Goal: Information Seeking & Learning: Learn about a topic

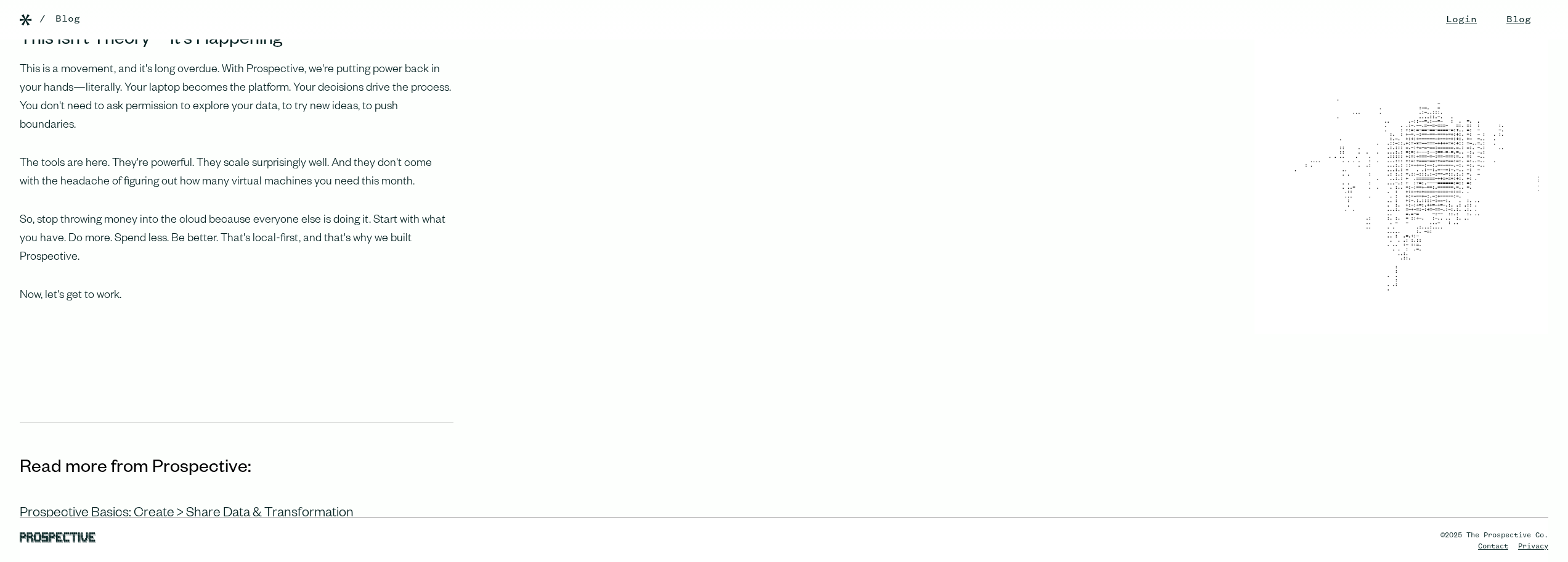
scroll to position [1233, 0]
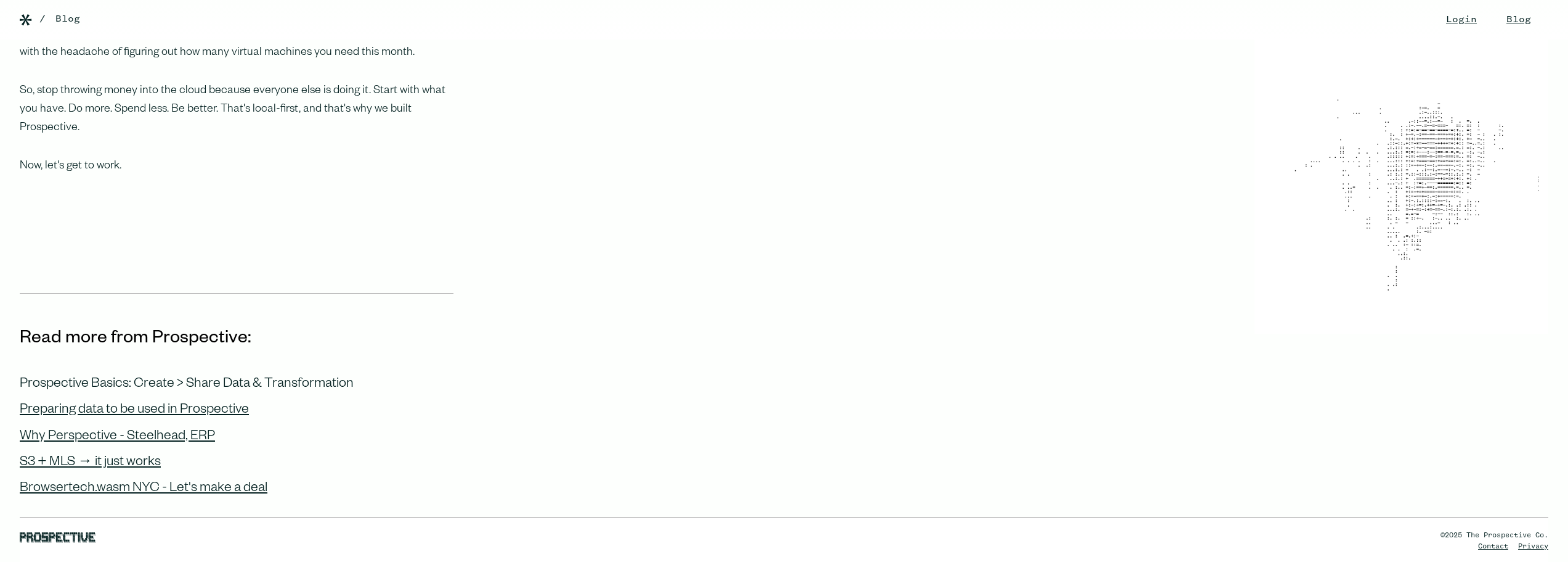
click at [189, 376] on div "Prospective Basics: Create > Share Data & Transformation" at bounding box center [187, 384] width 334 height 16
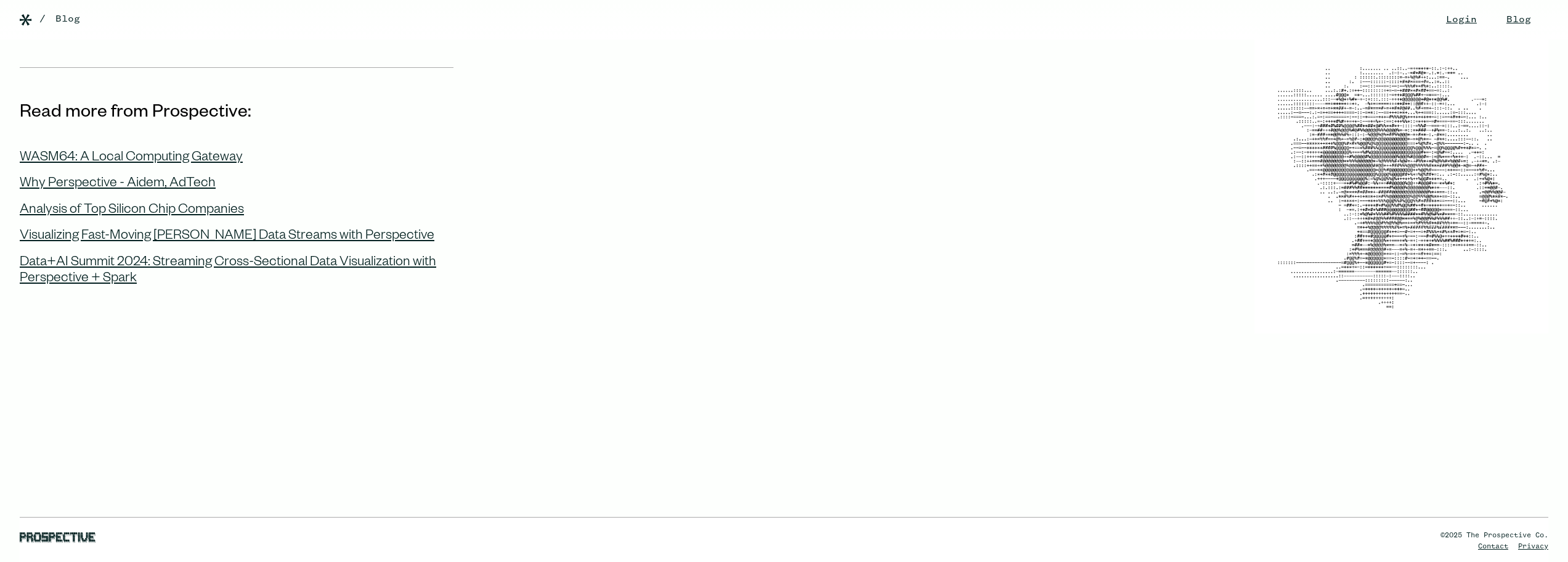
scroll to position [863, 0]
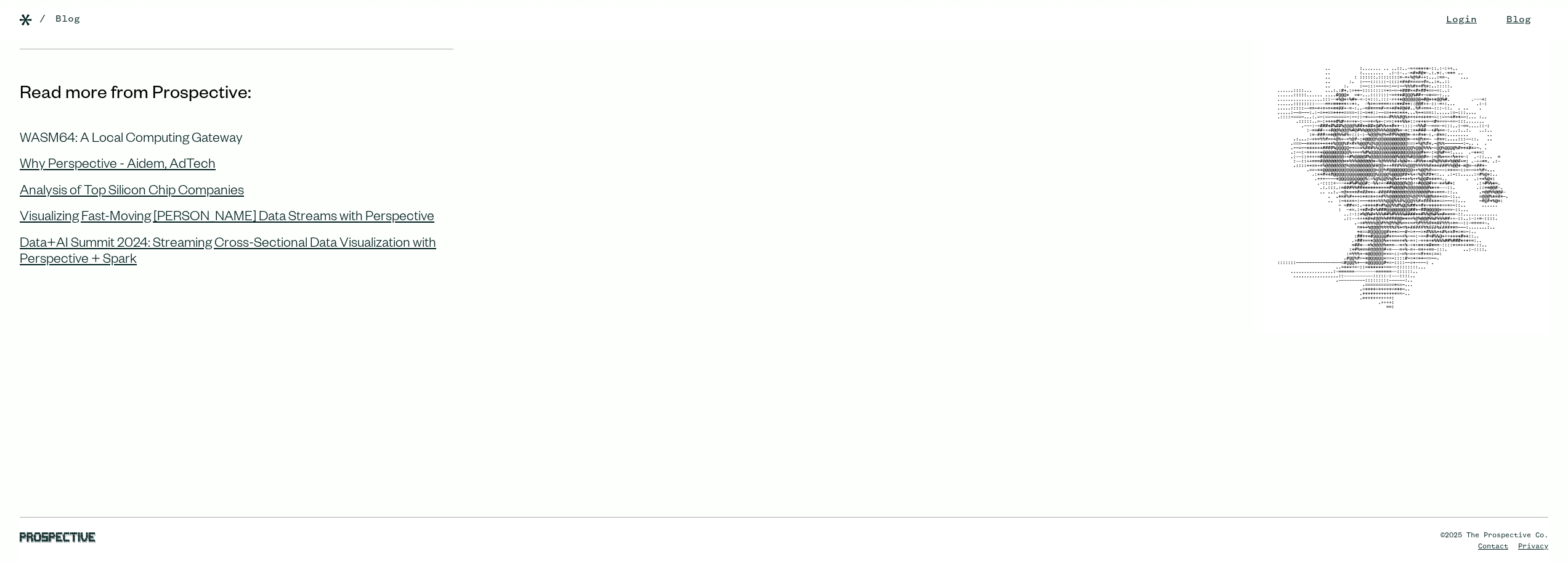
click at [205, 136] on div "WASM64: A Local Computing Gateway" at bounding box center [131, 140] width 223 height 16
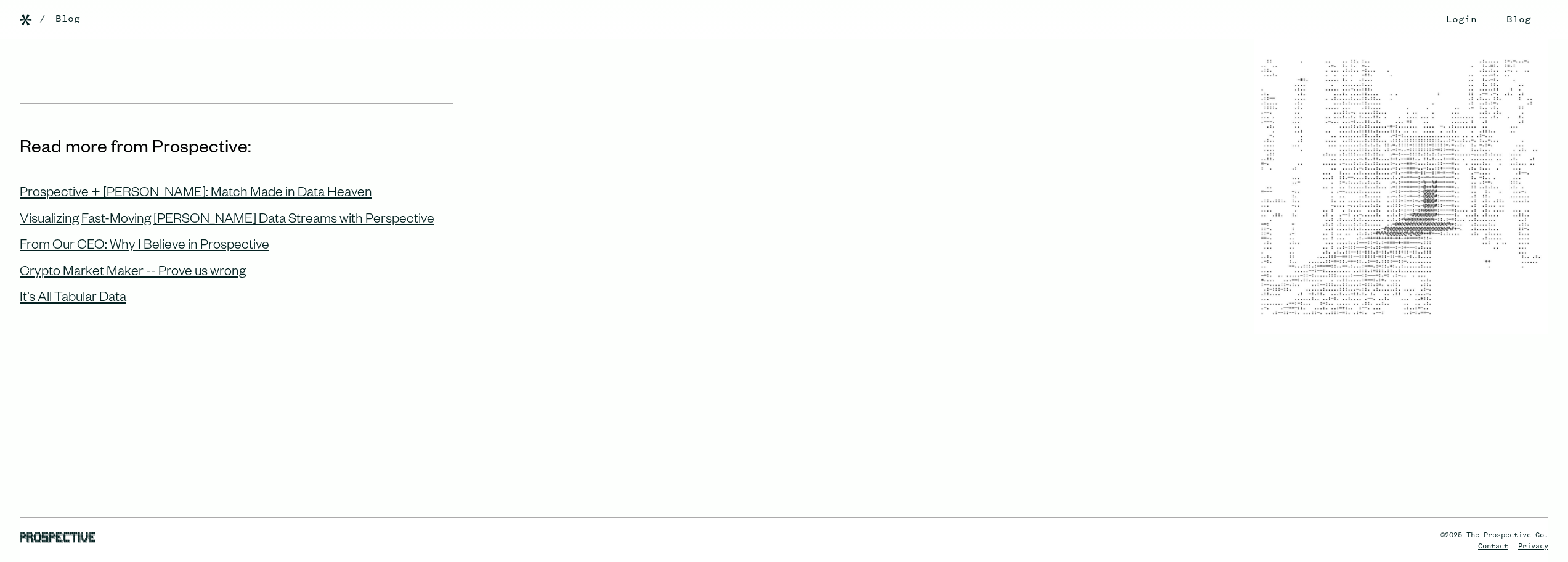
scroll to position [1276, 0]
click at [129, 277] on div "It’s All Tabular Data" at bounding box center [236, 290] width 433 height 26
click at [90, 287] on div "It’s All Tabular Data" at bounding box center [73, 295] width 107 height 16
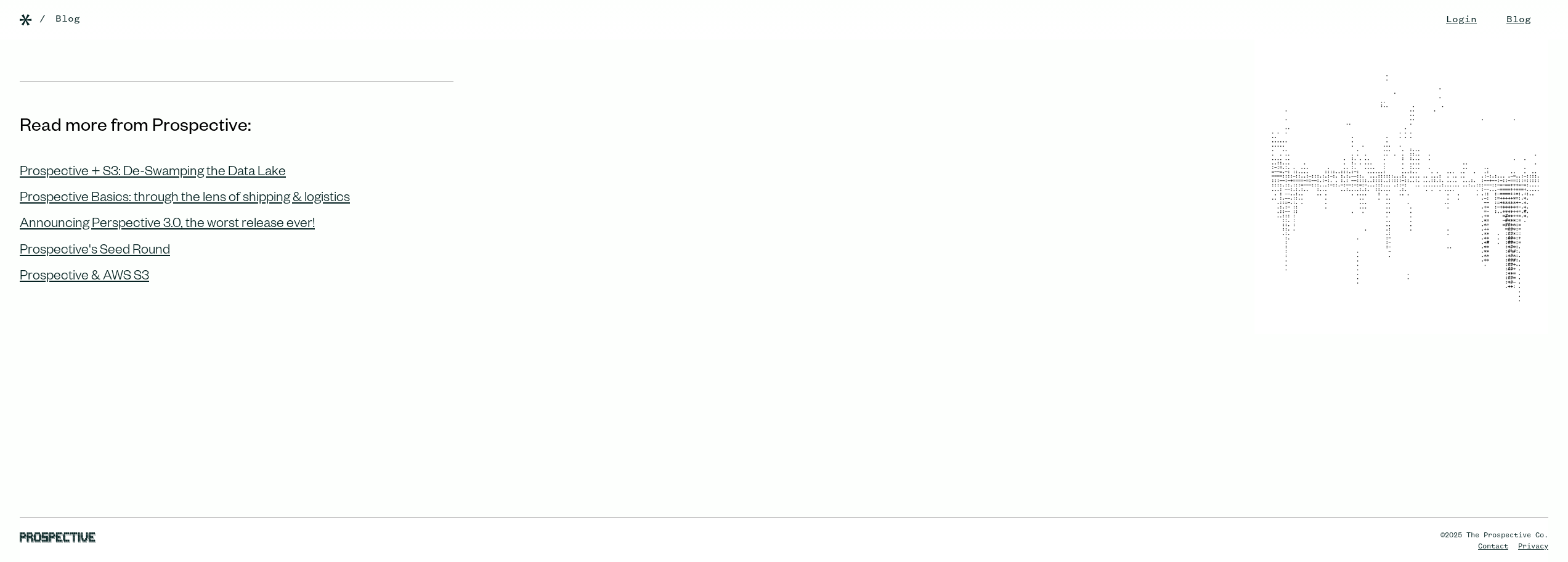
scroll to position [1328, 0]
click at [115, 242] on div "Prospective's Seed Round" at bounding box center [94, 250] width 151 height 16
